Goal: Task Accomplishment & Management: Complete application form

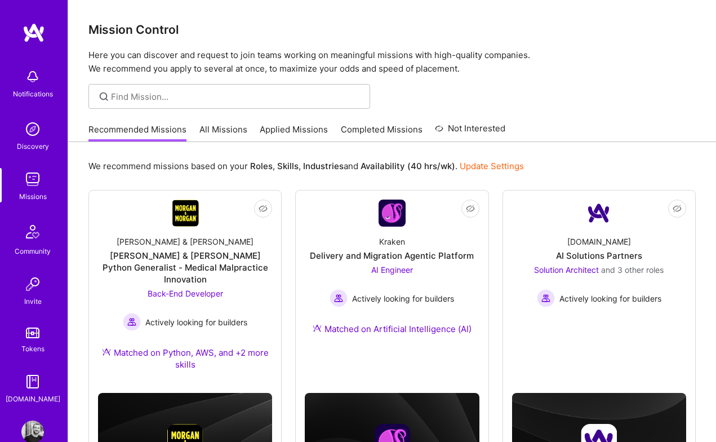
click at [284, 126] on link "Applied Missions" at bounding box center [294, 132] width 68 height 19
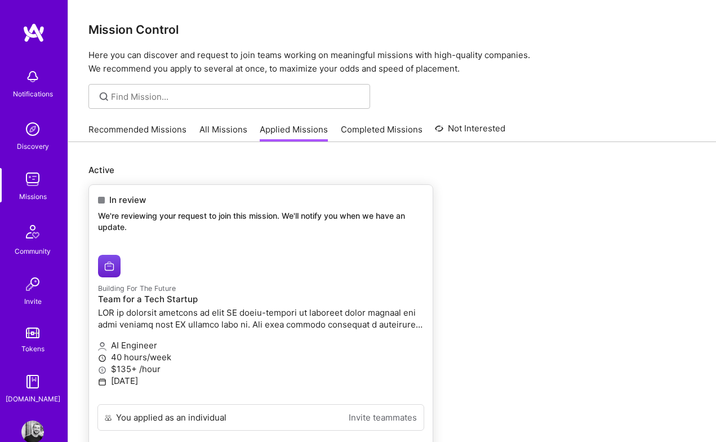
click at [241, 210] on div "In review We're reviewing your request to join this mission. We'll notify you w…" at bounding box center [261, 215] width 344 height 61
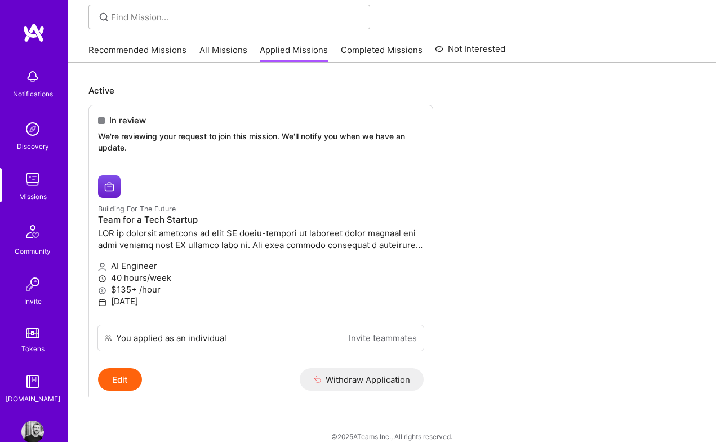
scroll to position [82, 0]
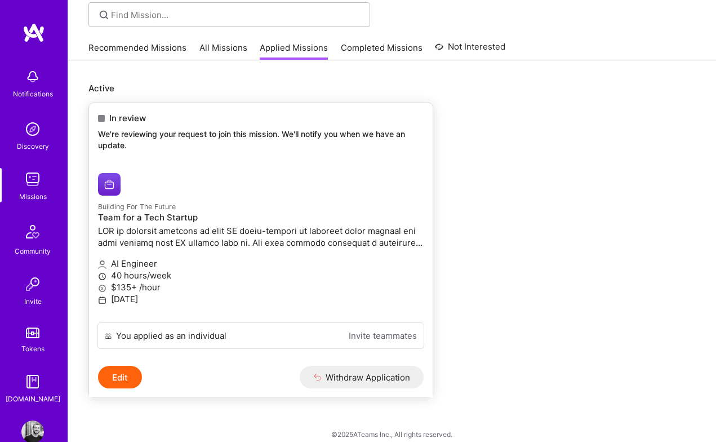
click at [291, 156] on div "In review We're reviewing your request to join this mission. We'll notify you w…" at bounding box center [261, 133] width 344 height 61
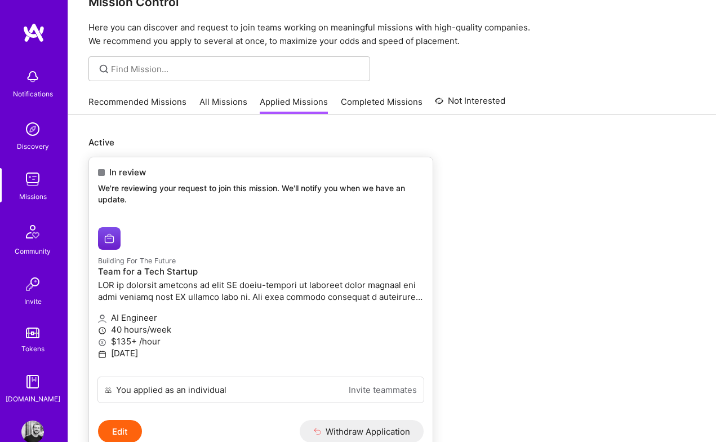
scroll to position [0, 0]
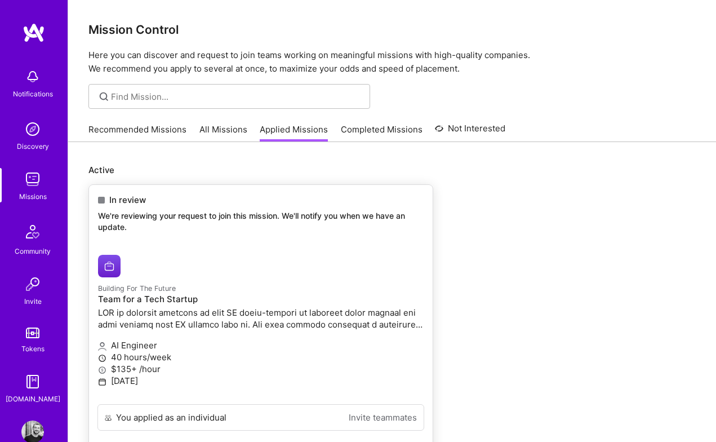
click at [118, 287] on small "Building For The Future" at bounding box center [137, 288] width 78 height 8
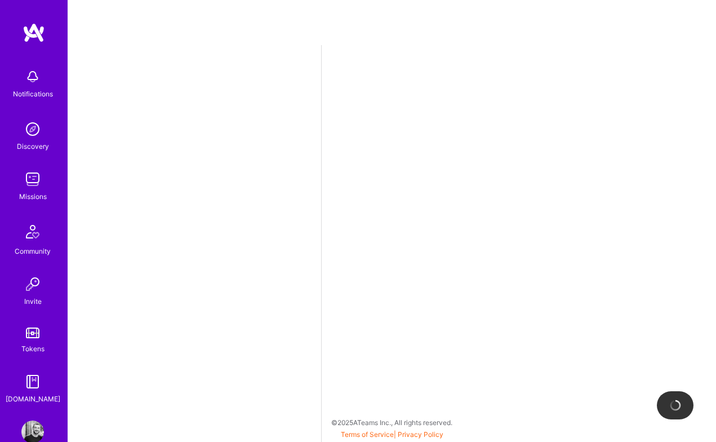
select select "CY"
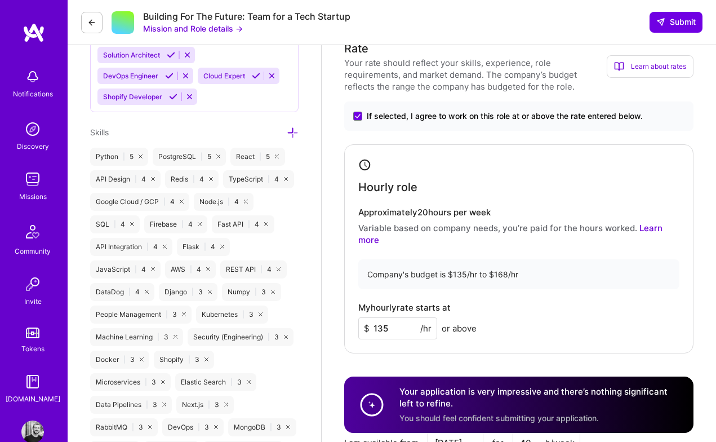
scroll to position [635, 0]
